Goal: Transaction & Acquisition: Download file/media

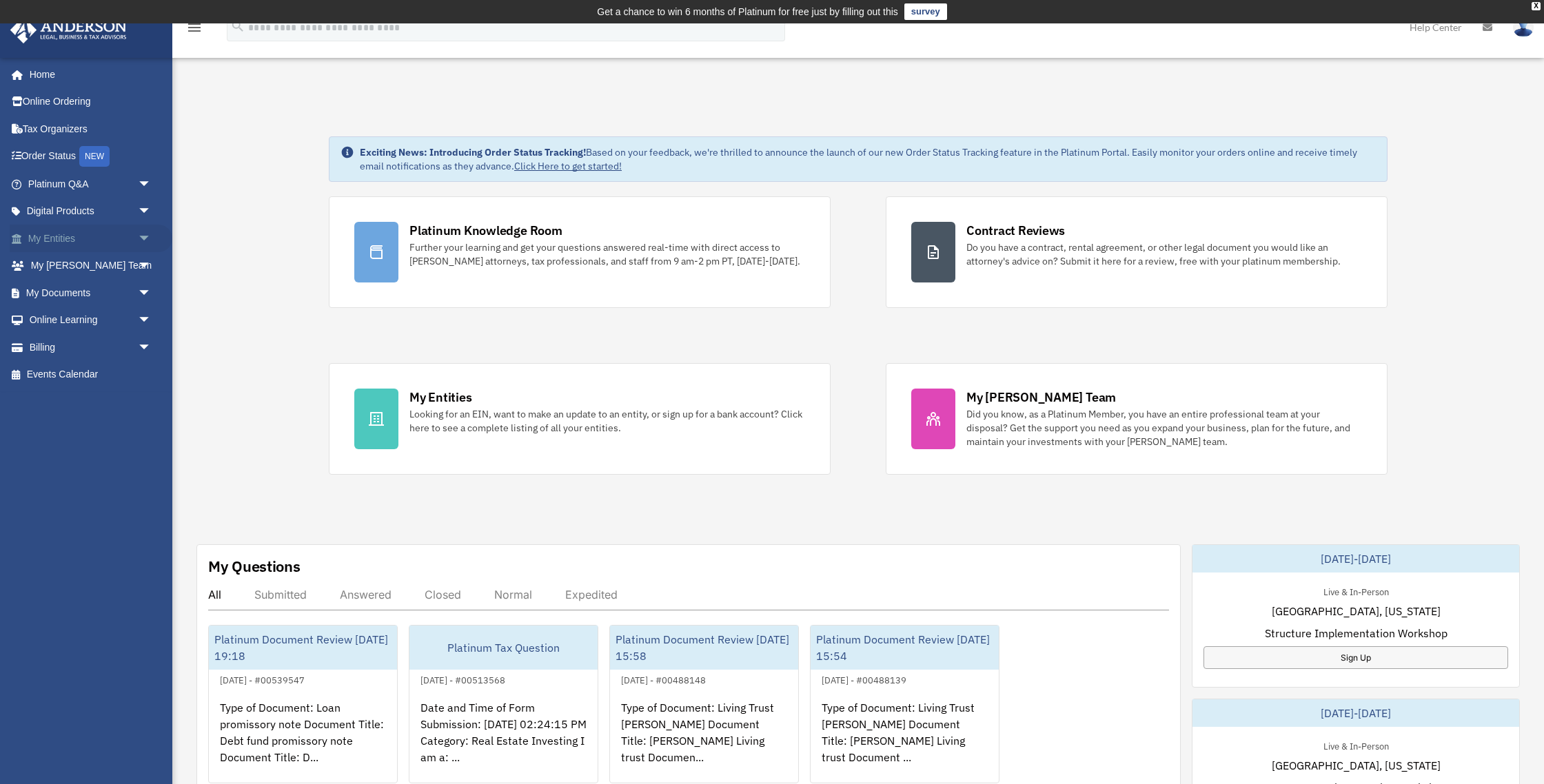
click at [78, 243] on link "My Entities arrow_drop_down" at bounding box center [90, 238] width 162 height 27
click at [143, 239] on span "arrow_drop_down" at bounding box center [151, 239] width 27 height 28
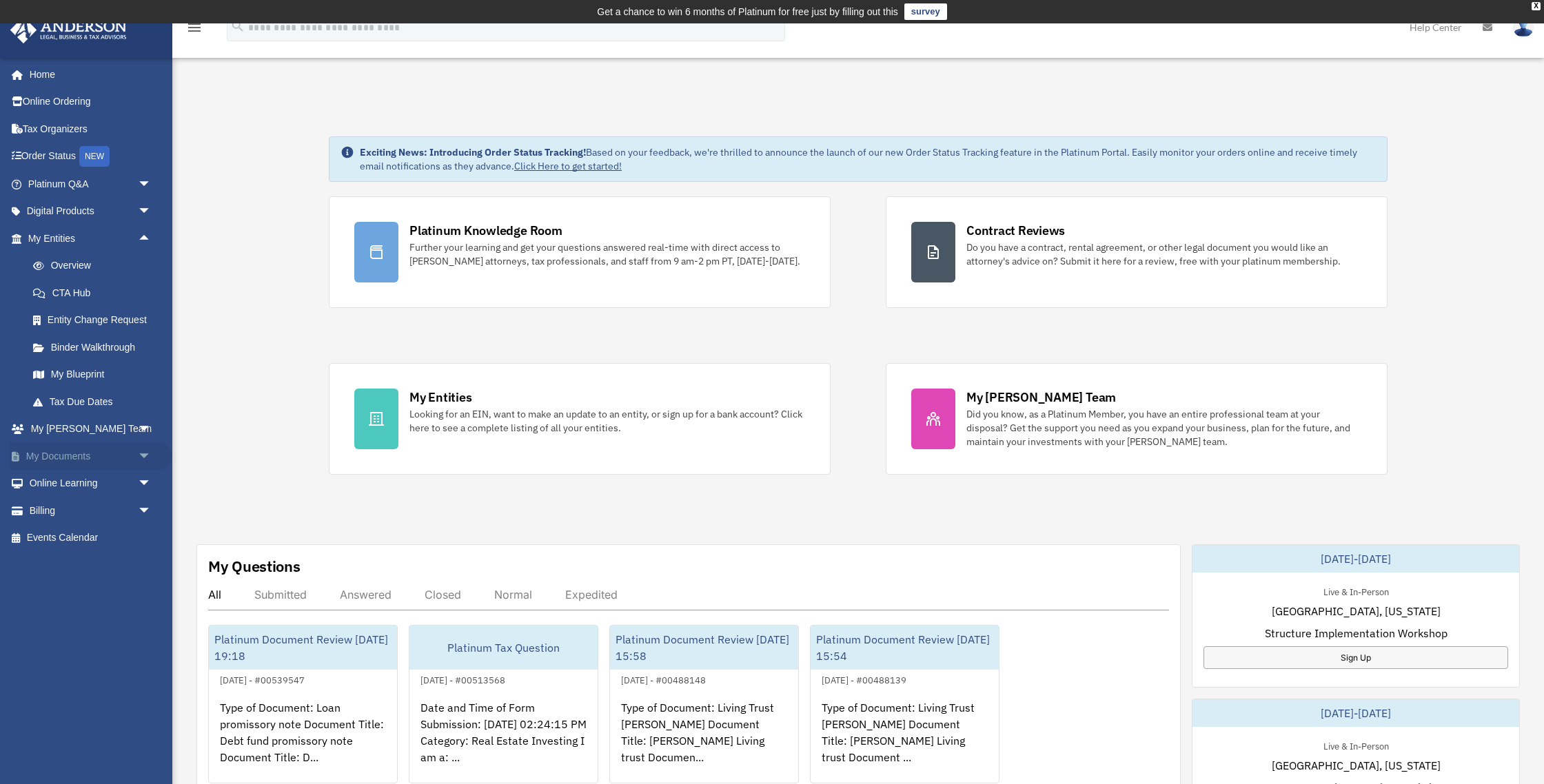
click at [106, 455] on link "My Documents arrow_drop_down" at bounding box center [90, 455] width 162 height 27
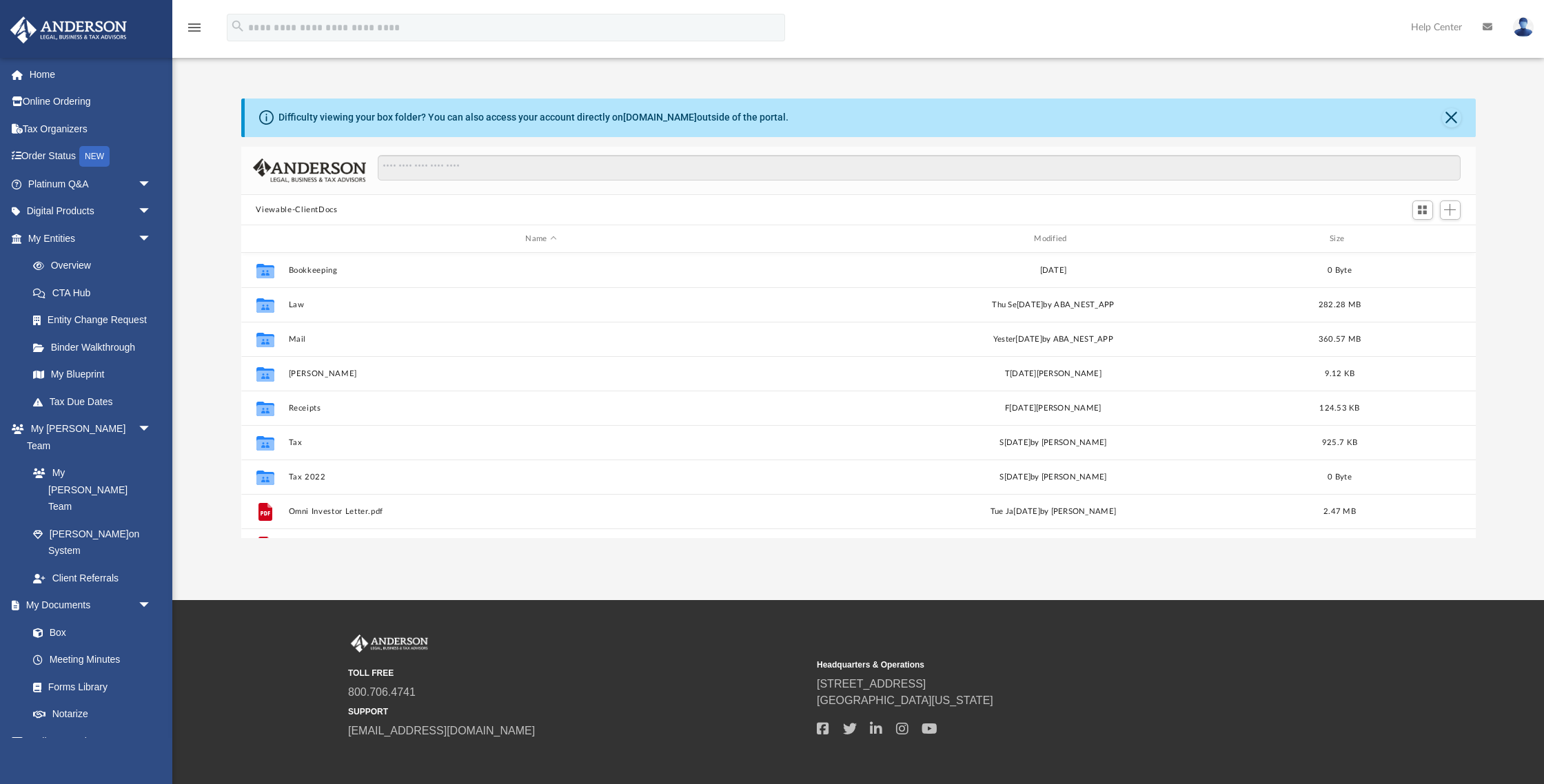
scroll to position [313, 1234]
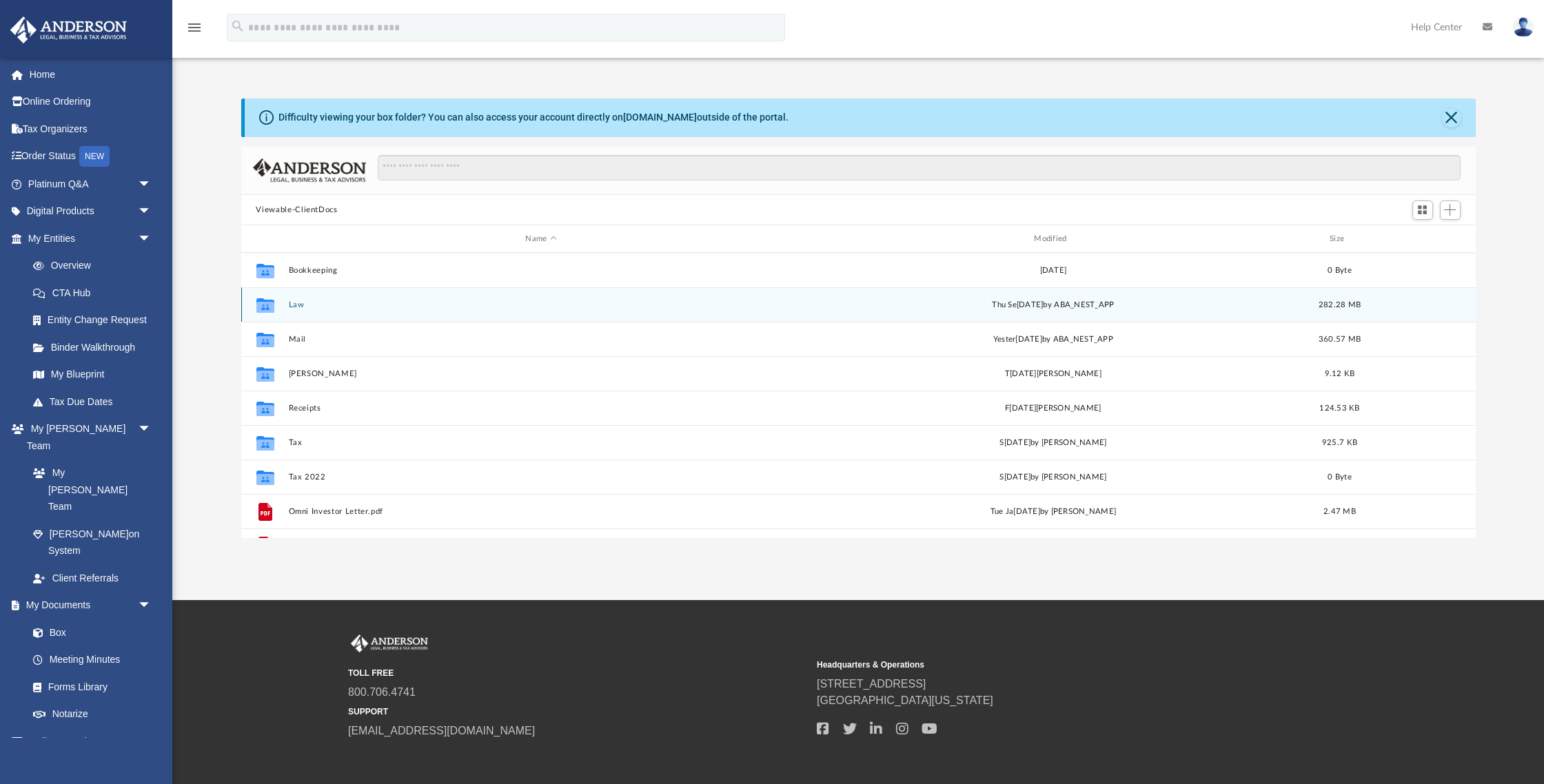
click at [281, 301] on div "Collaborated Folder" at bounding box center [264, 305] width 34 height 22
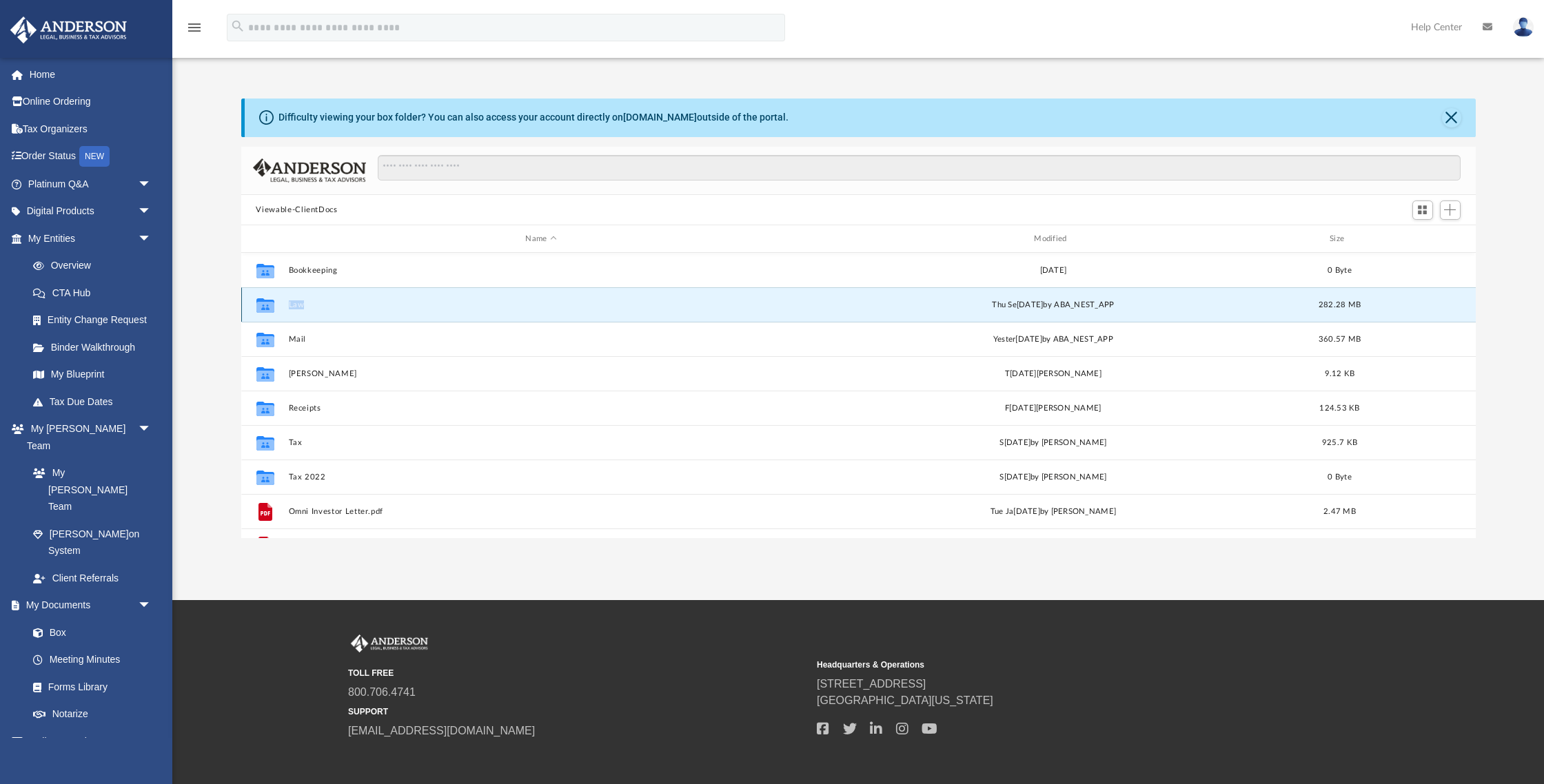
click at [281, 301] on div "Collaborated Folder" at bounding box center [264, 305] width 34 height 22
click at [289, 305] on button "Law" at bounding box center [541, 305] width 506 height 9
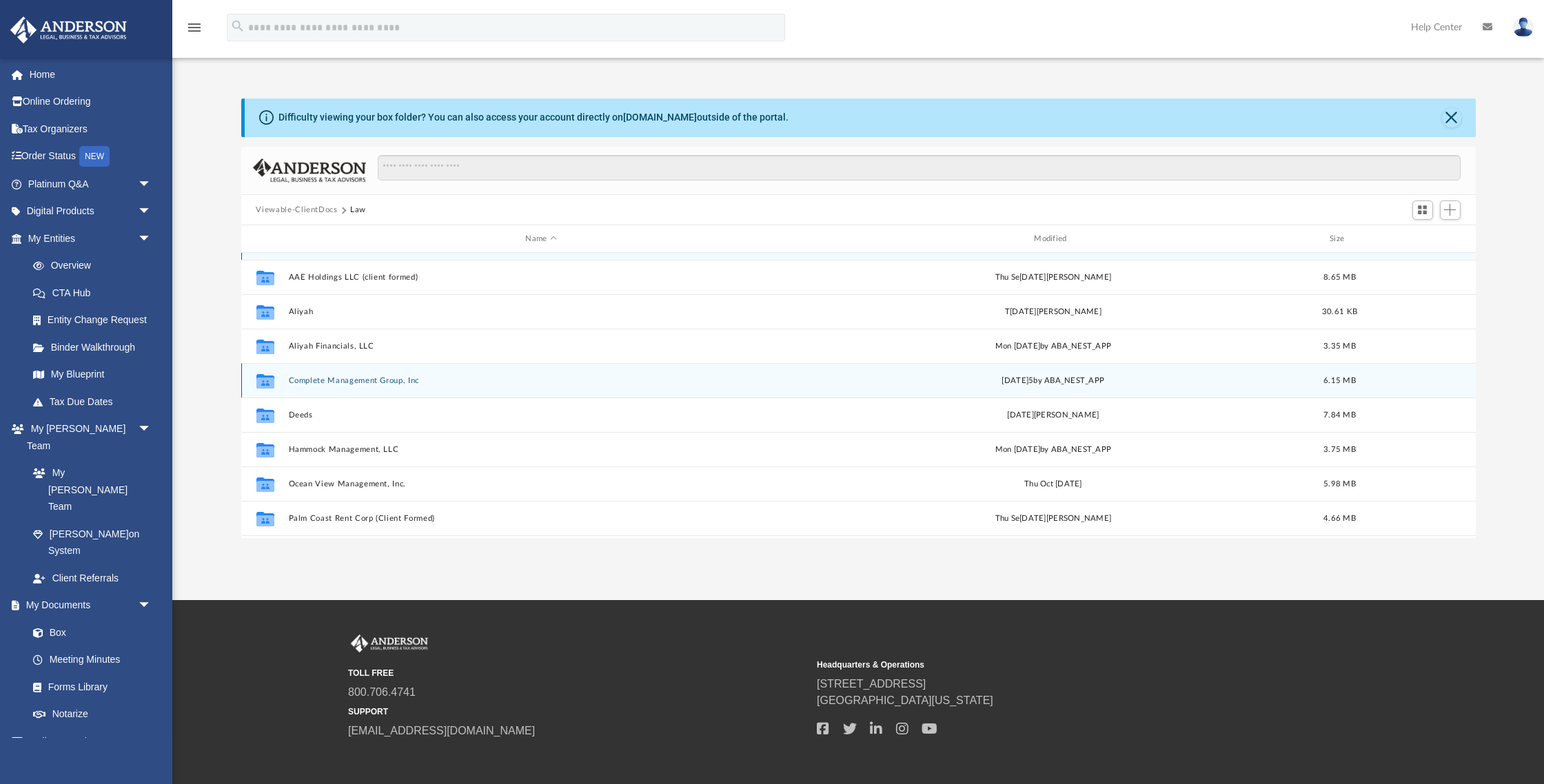
scroll to position [29, 0]
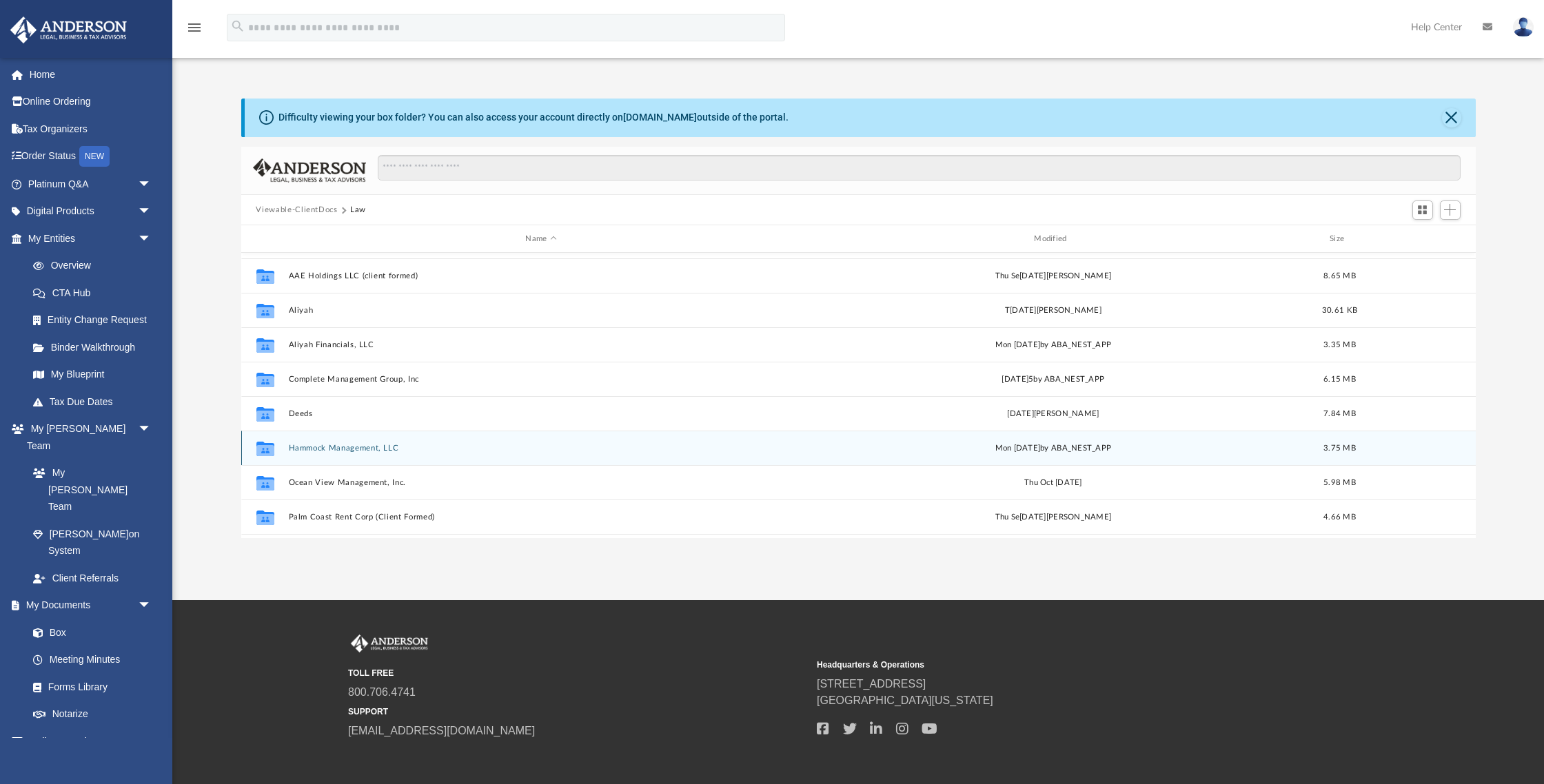
click at [361, 437] on div "Collaborated Folder Hammock Management, LLC Mon Sep [DATE]A_NEST_APP 3.75 MB" at bounding box center [858, 448] width 1234 height 34
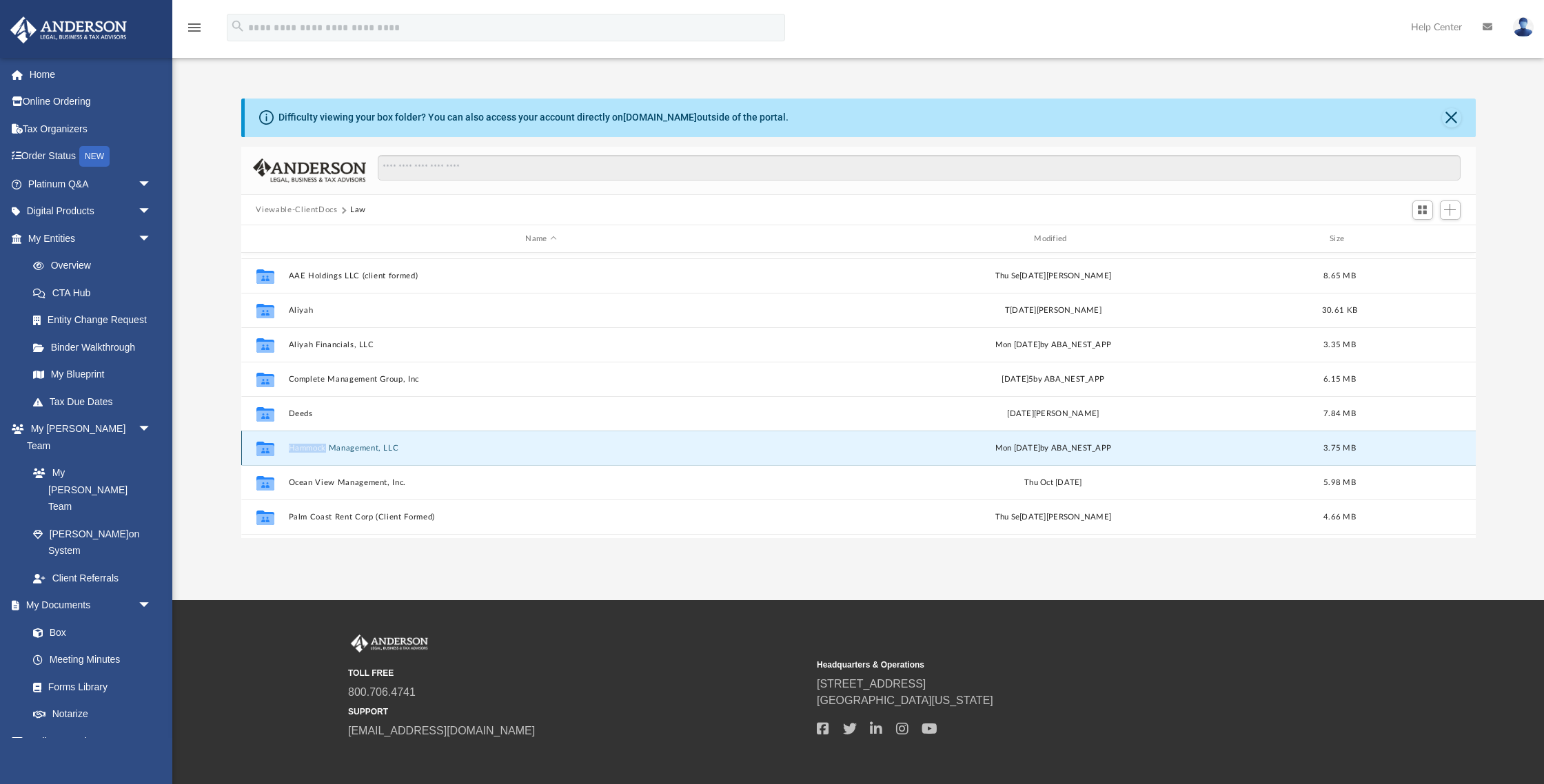
click at [361, 437] on div "Collaborated Folder Hammock Management, LLC Mon Sep [DATE]A_NEST_APP 3.75 MB" at bounding box center [858, 448] width 1234 height 34
click at [358, 445] on button "Hammock Management, LLC" at bounding box center [541, 448] width 506 height 9
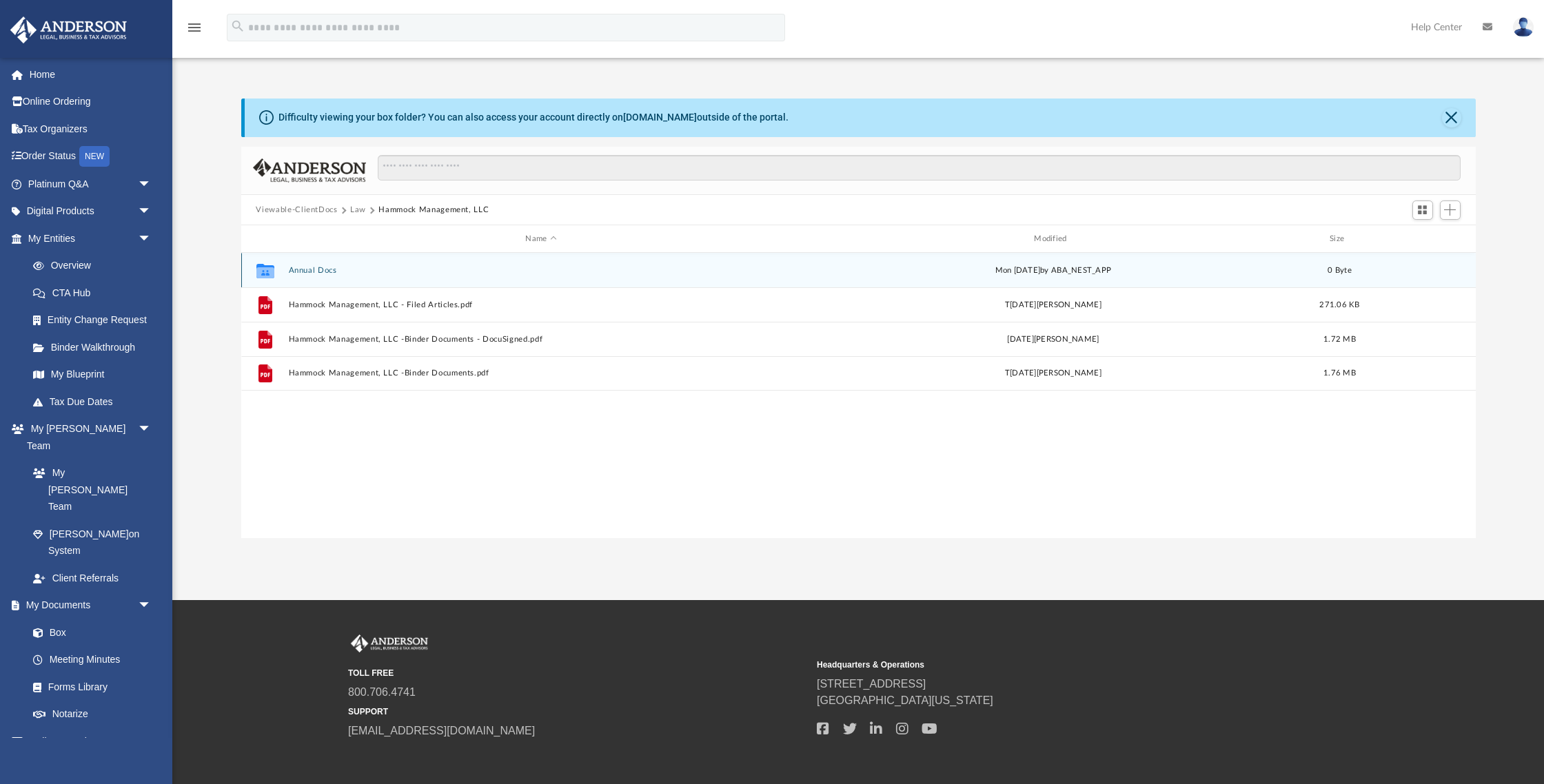
scroll to position [0, 0]
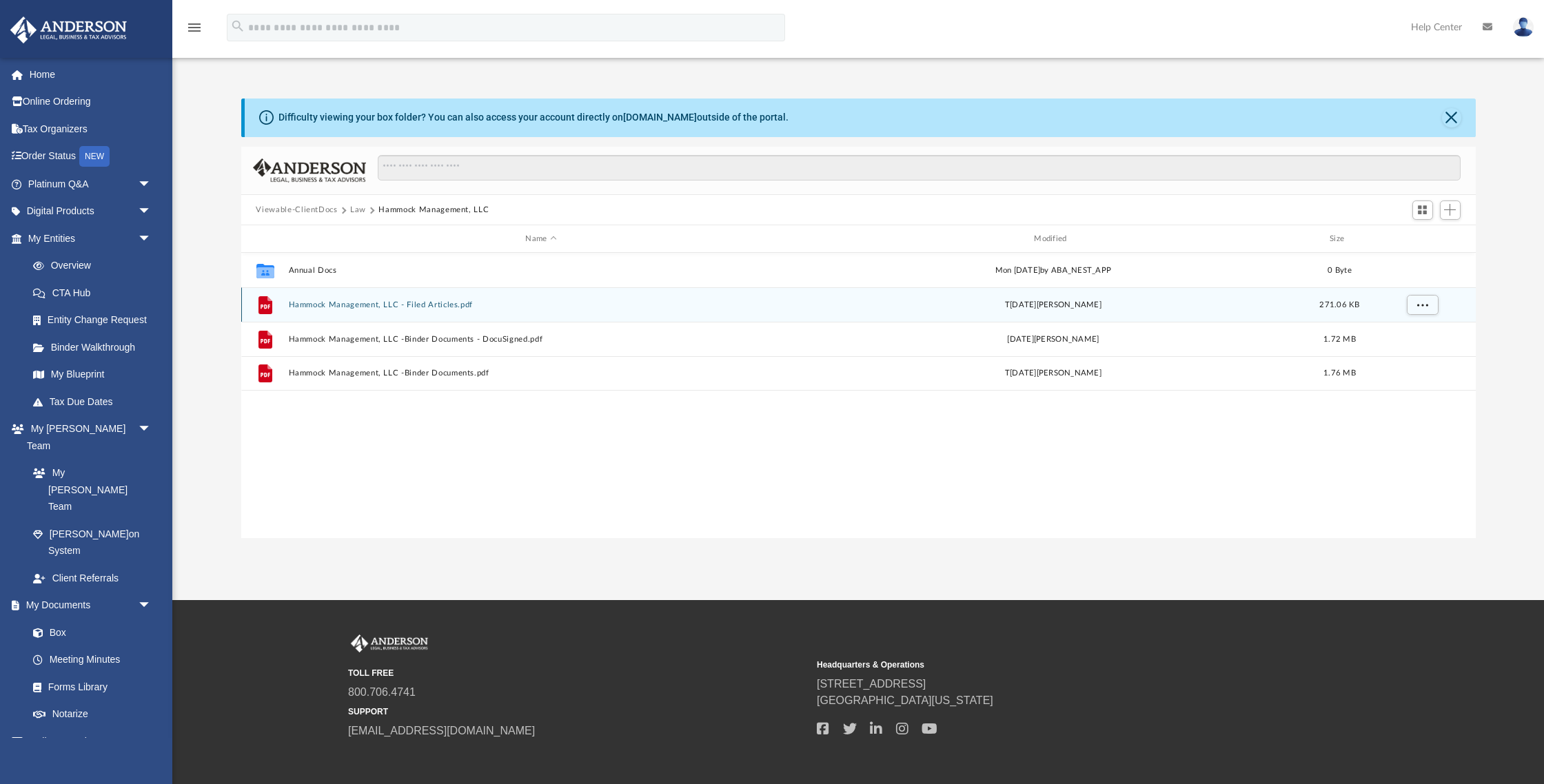
click at [349, 312] on div "File Hammock Management, LLC - Filed Articles.pdf Thu No[DATE][PERSON_NAME] 271…" at bounding box center [858, 305] width 1234 height 34
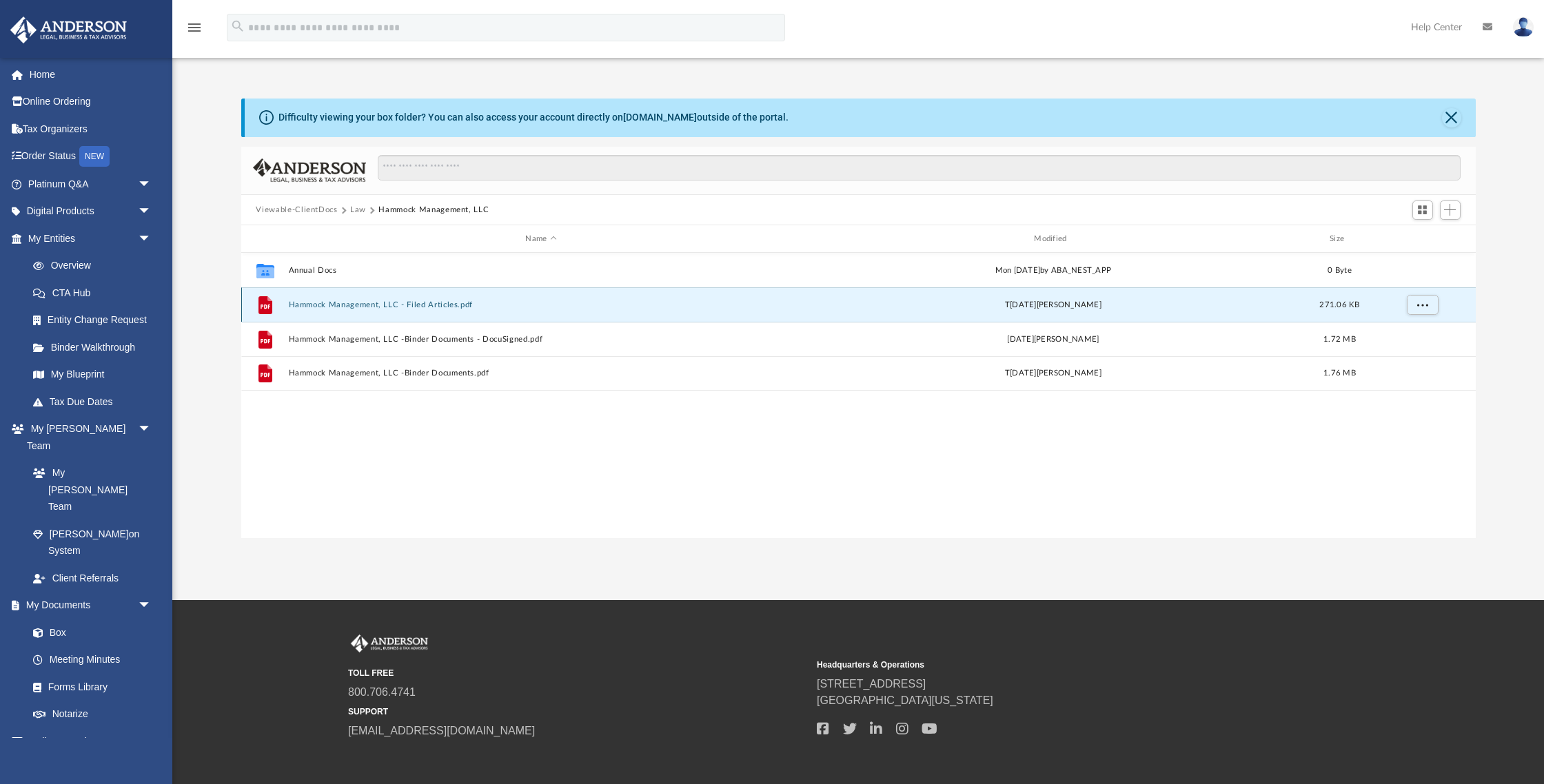
click at [347, 305] on button "Hammock Management, LLC - Filed Articles.pdf" at bounding box center [541, 305] width 506 height 9
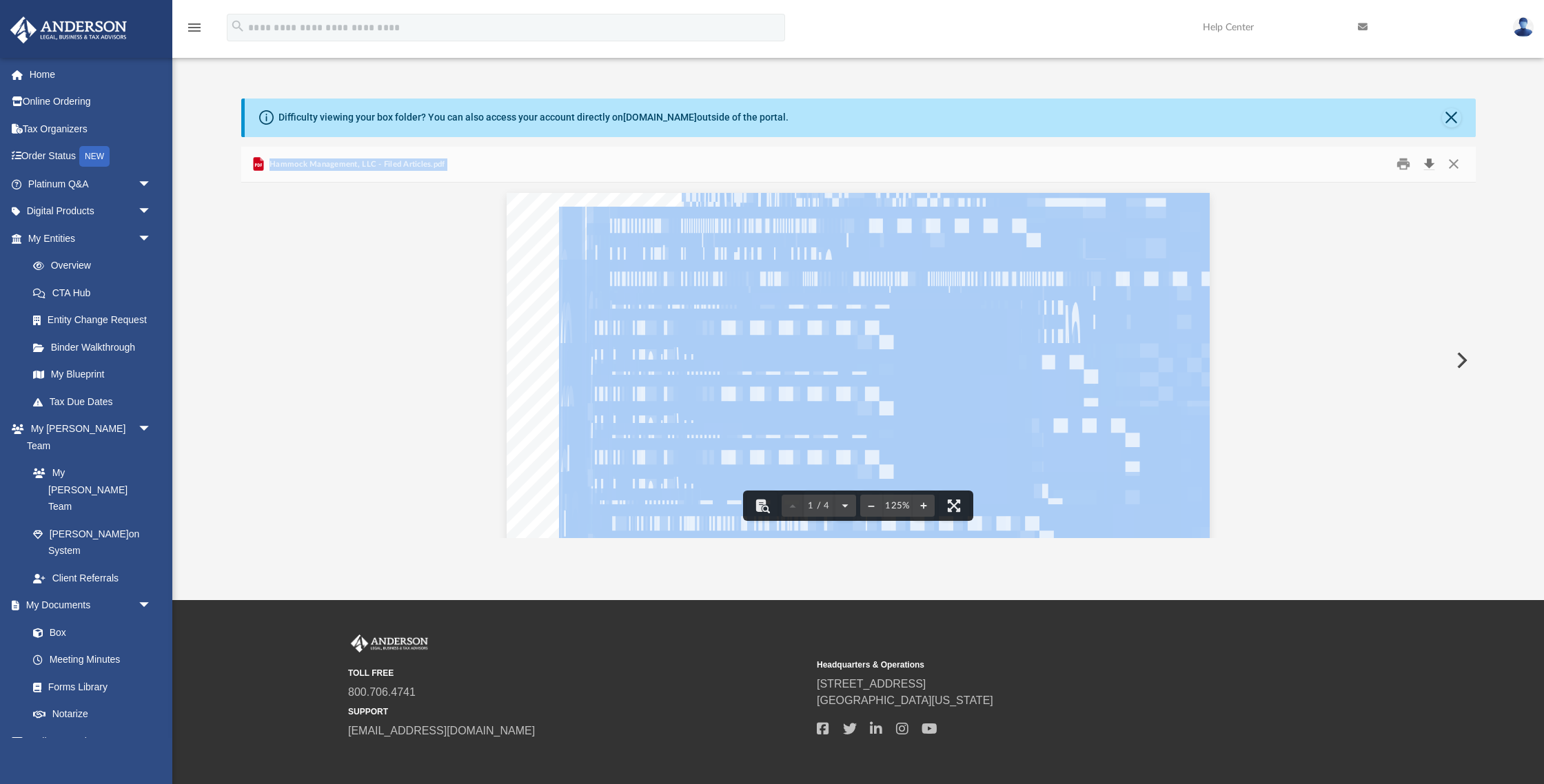
click at [1430, 163] on button "Download" at bounding box center [1429, 164] width 25 height 21
click at [1454, 163] on button "Close" at bounding box center [1454, 164] width 25 height 21
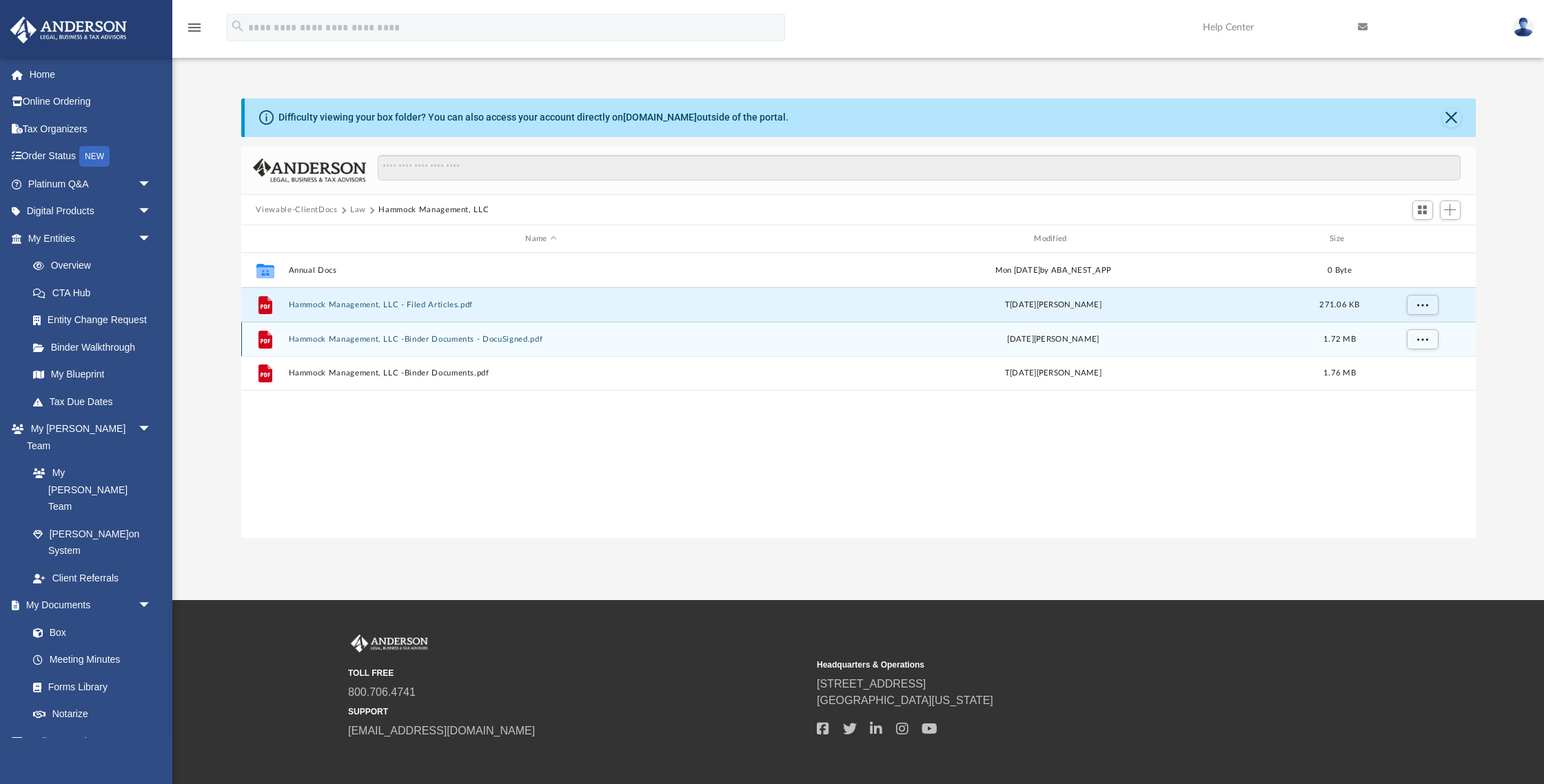
click at [493, 340] on button "Hammock Management, LLC -Binder Documents - DocuSigned.pdf" at bounding box center [541, 340] width 506 height 9
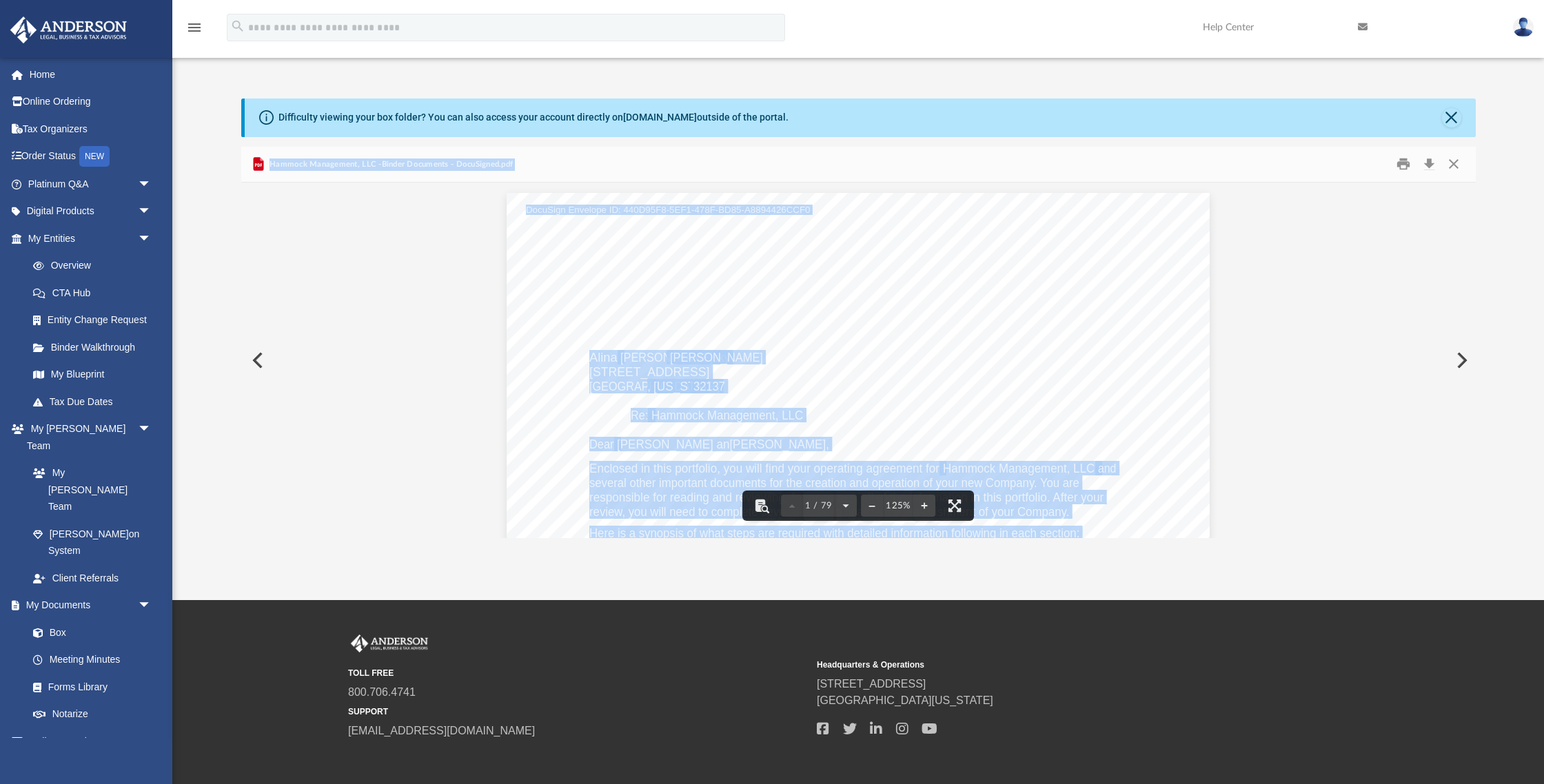
click at [1082, 460] on div "[PERSON_NAME] [PERSON_NAME] [STREET_ADDRESS][US_STATE] Re: Hammock Management, …" at bounding box center [858, 647] width 703 height 910
click at [1043, 406] on div "[PERSON_NAME] [PERSON_NAME] [STREET_ADDRESS][US_STATE] Re: Hammock Management, …" at bounding box center [858, 647] width 703 height 910
click at [1429, 166] on button "Download" at bounding box center [1429, 164] width 25 height 21
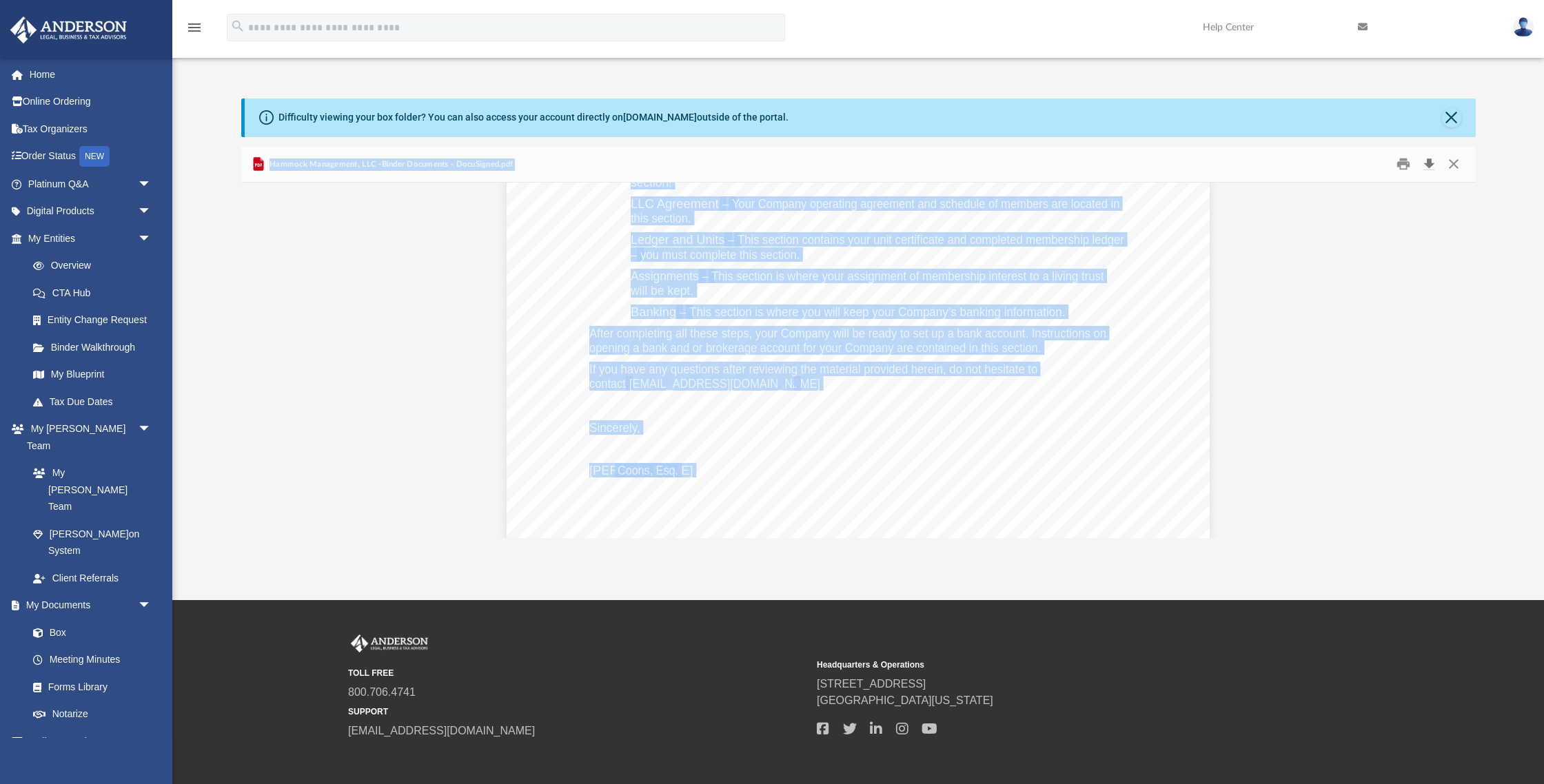
scroll to position [410, 0]
